Goal: Task Accomplishment & Management: Manage account settings

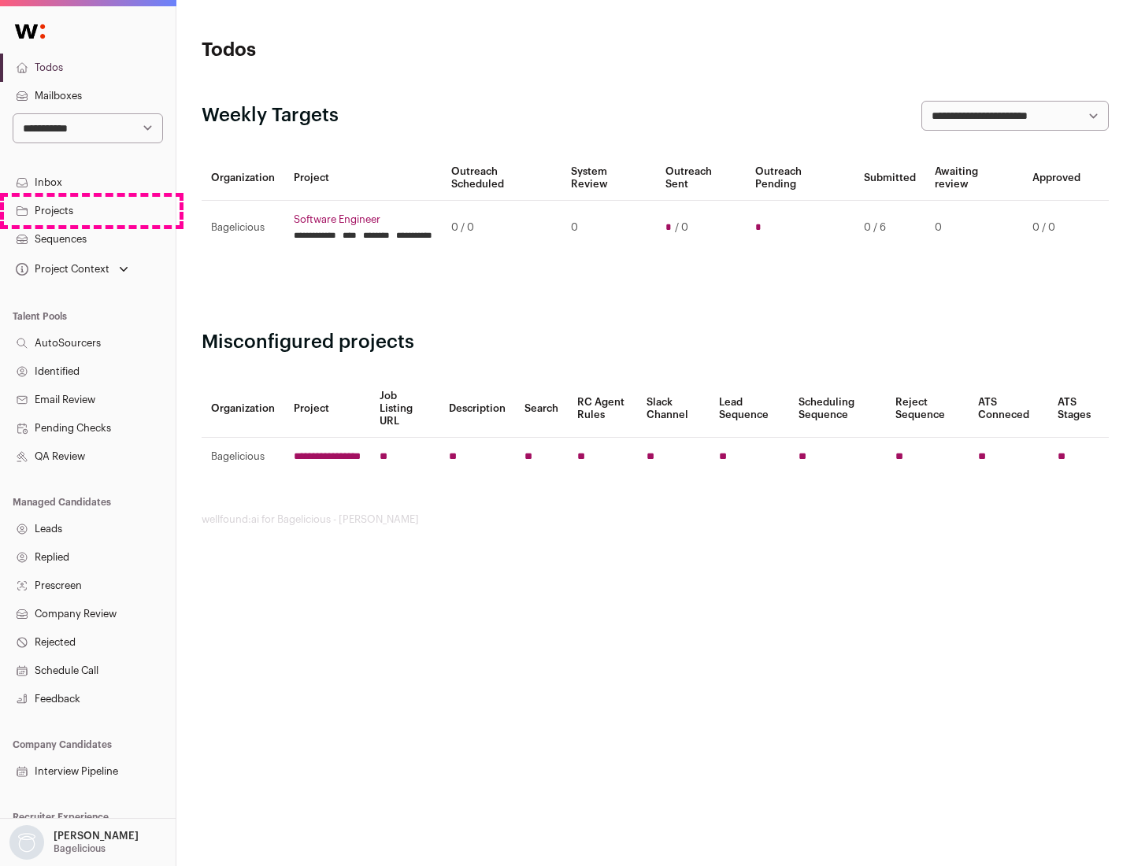
click at [87, 210] on link "Projects" at bounding box center [88, 211] width 176 height 28
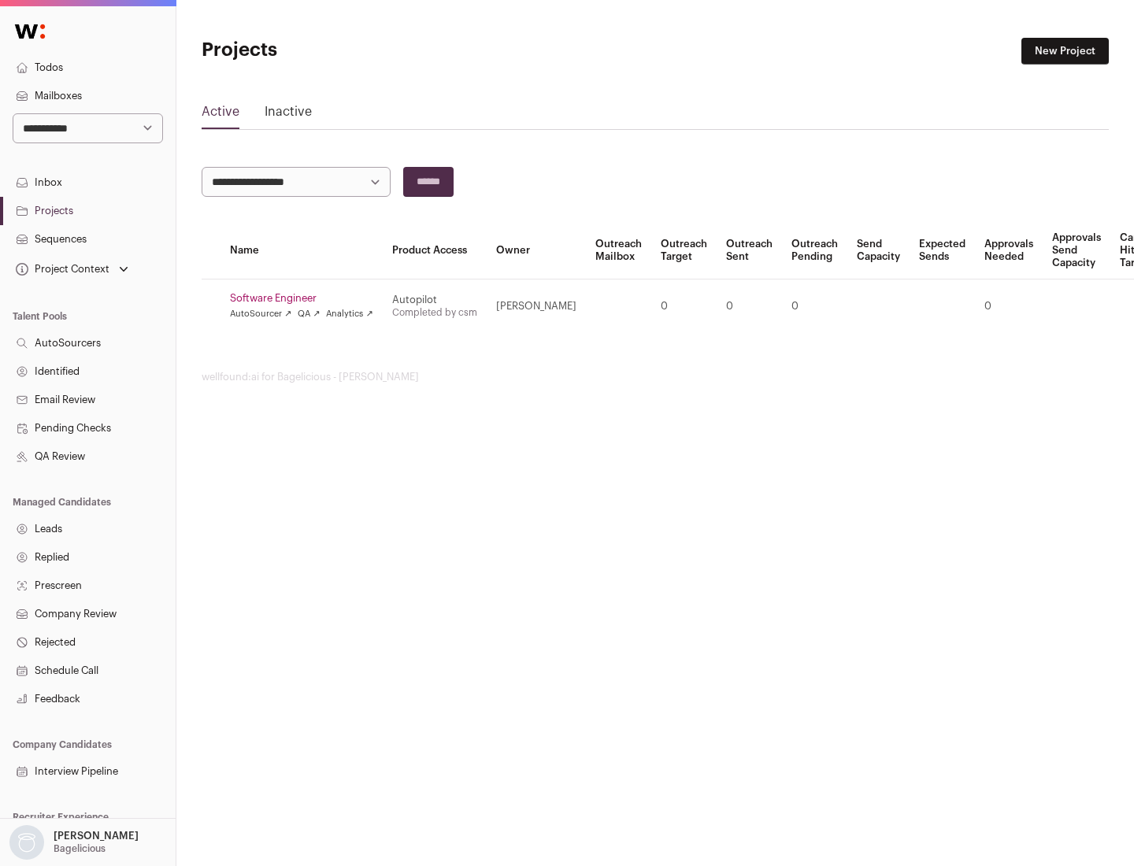
click at [306, 298] on link "Software Engineer" at bounding box center [301, 298] width 143 height 13
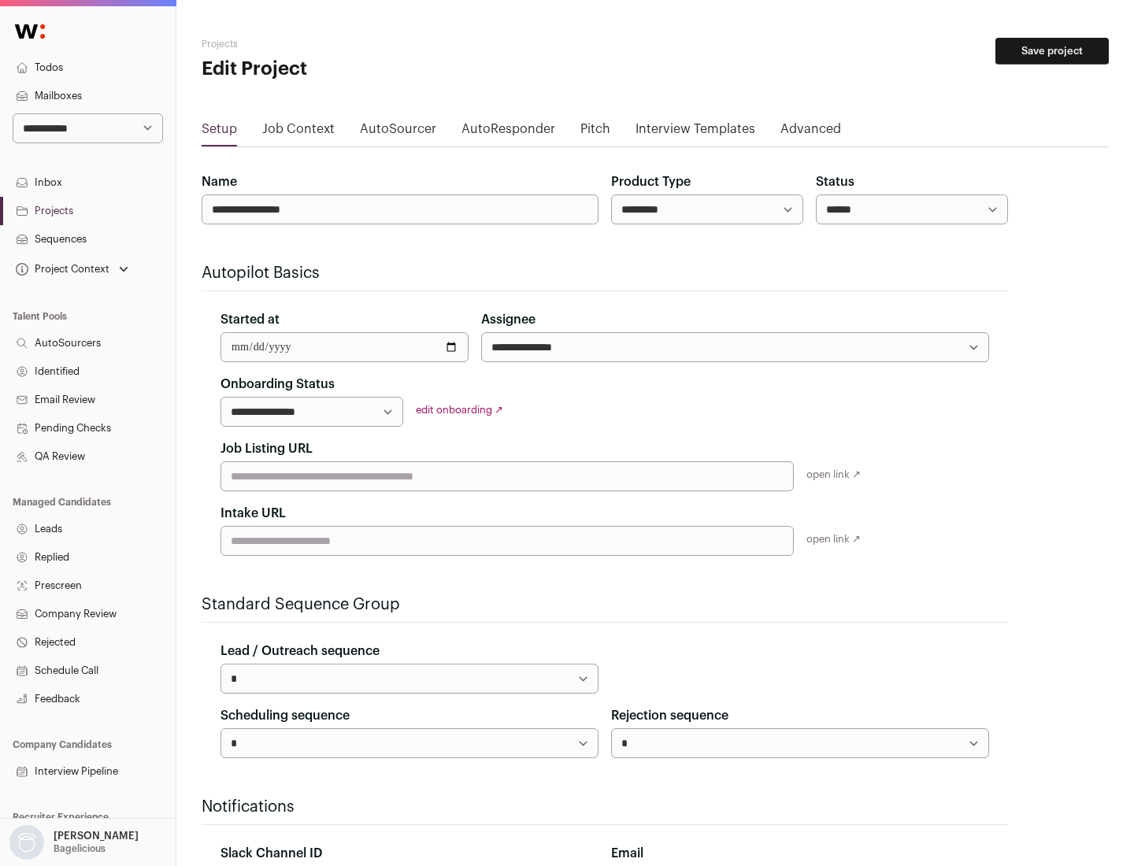
click at [1052, 51] on button "Save project" at bounding box center [1051, 51] width 113 height 27
